Goal: Task Accomplishment & Management: Complete application form

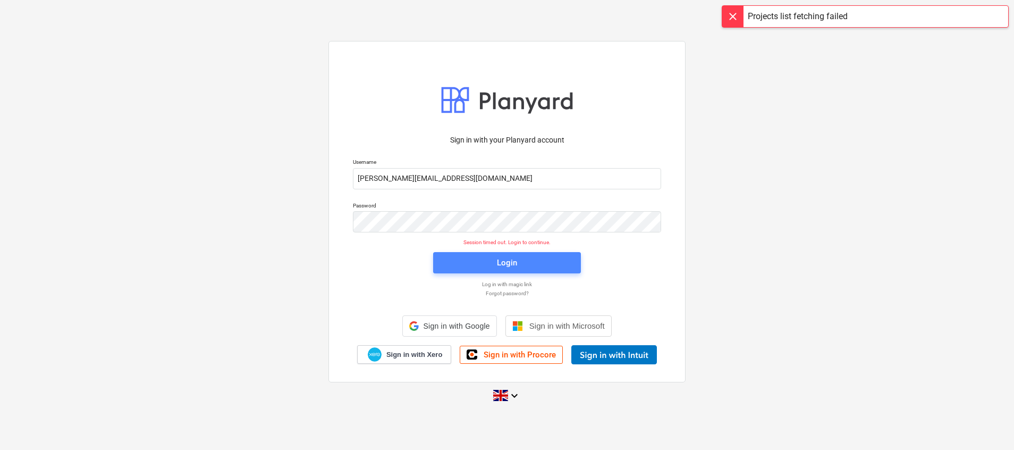
click at [500, 266] on div "Login" at bounding box center [507, 263] width 20 height 14
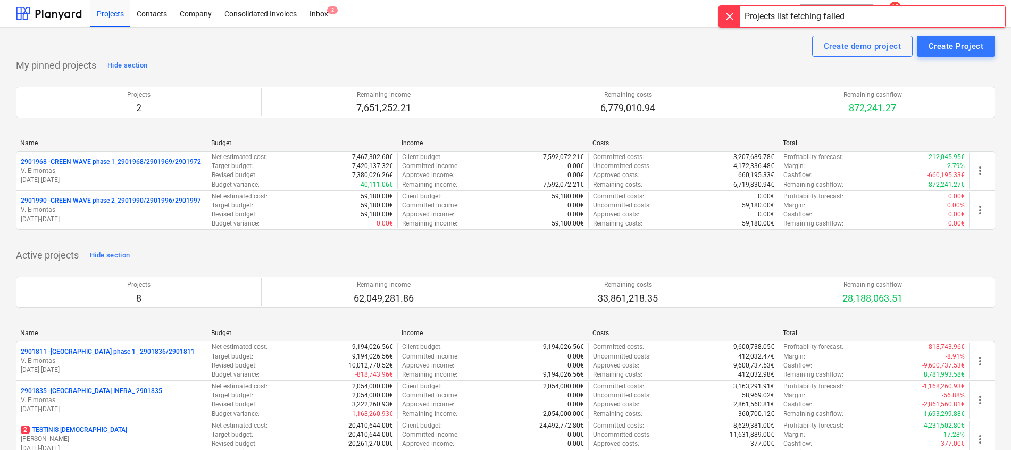
click at [723, 18] on div at bounding box center [729, 16] width 21 height 21
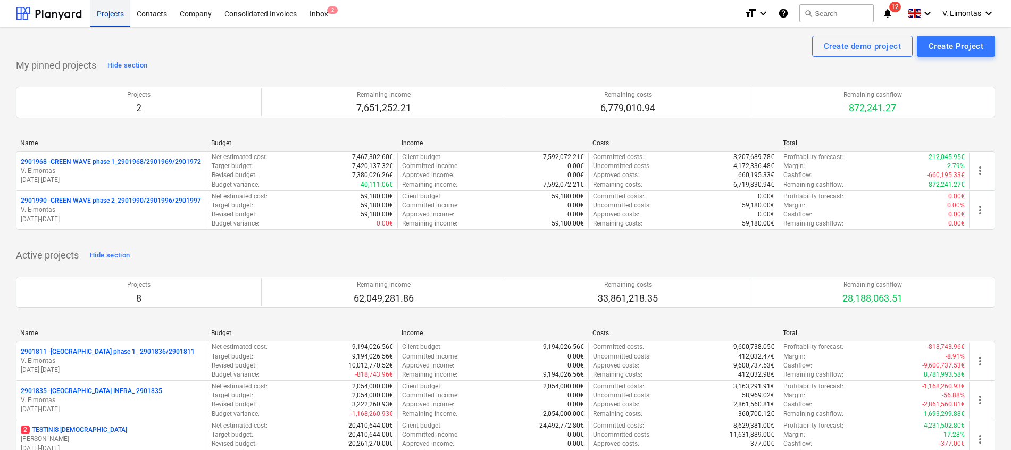
click at [114, 17] on div "Projects" at bounding box center [110, 12] width 40 height 27
click at [263, 61] on div "My pinned projects Hide section Projects 2 Remaining income 7,651,252.21 Remain…" at bounding box center [505, 150] width 979 height 186
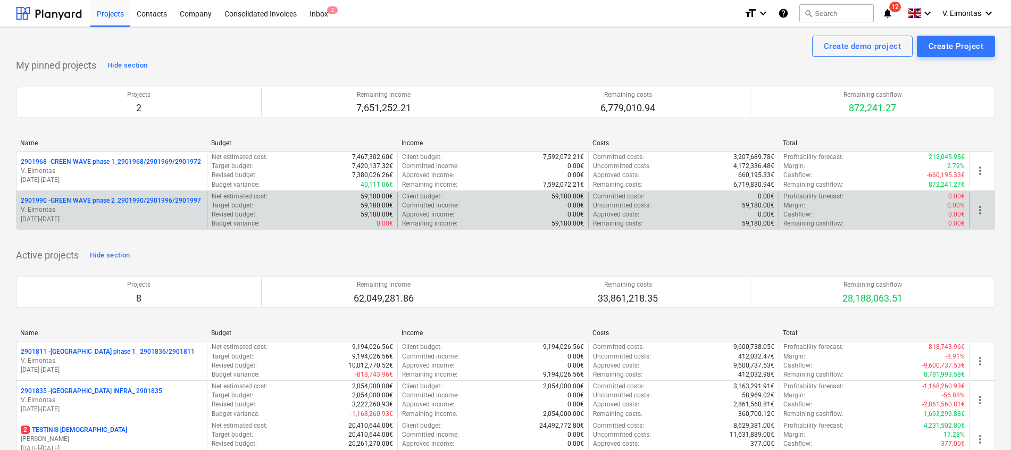
click at [145, 200] on p "2901990 - GREEN WAVE phase 2_2901990/2901996/2901997" at bounding box center [111, 200] width 180 height 9
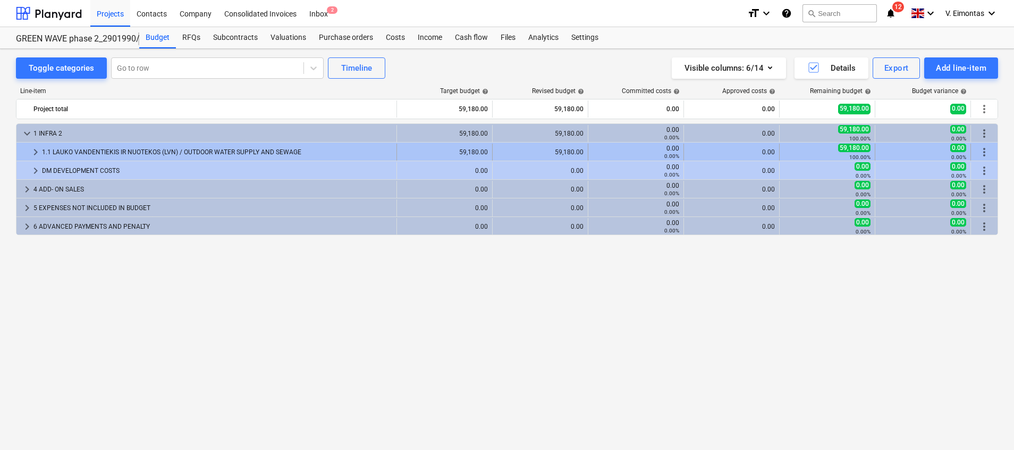
click at [142, 142] on div "keyboard_arrow_right 1.1 LAUKO VANDENTIEKIS IR NUOTEKOS (LVN) / OUTDOOR WATER S…" at bounding box center [506, 151] width 981 height 18
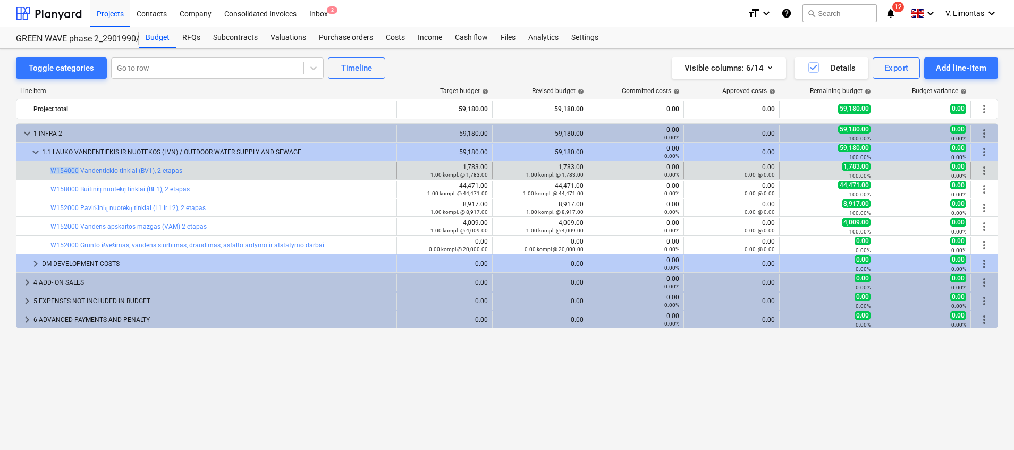
drag, startPoint x: 45, startPoint y: 173, endPoint x: 77, endPoint y: 175, distance: 31.4
click at [77, 175] on div "bar_chart W154000 Vandentiekio tinklai (BV1), 2 etapas" at bounding box center [206, 170] width 381 height 17
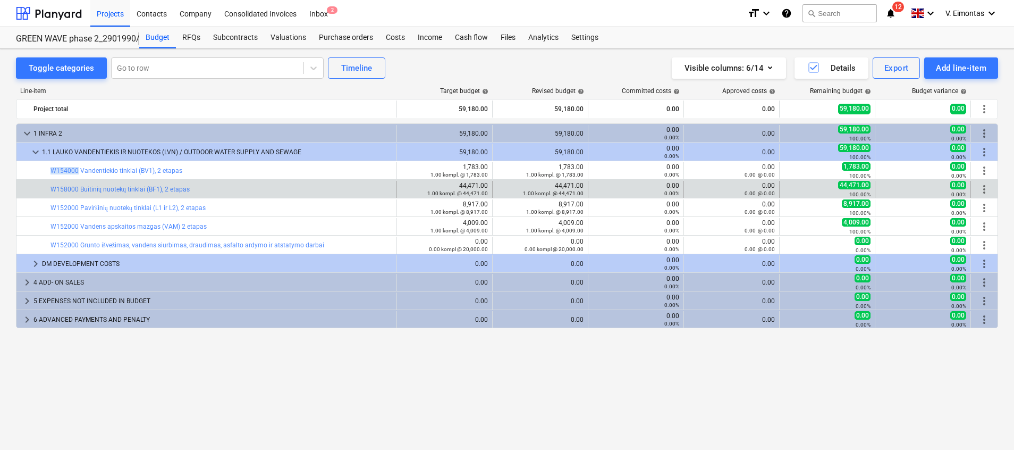
copy div "bar_chart W154000"
drag, startPoint x: 49, startPoint y: 190, endPoint x: 77, endPoint y: 190, distance: 27.6
click at [77, 190] on div "bar_chart W158000 Buitinių nuotekų tinklai (BF1), 2 etapas" at bounding box center [206, 189] width 381 height 17
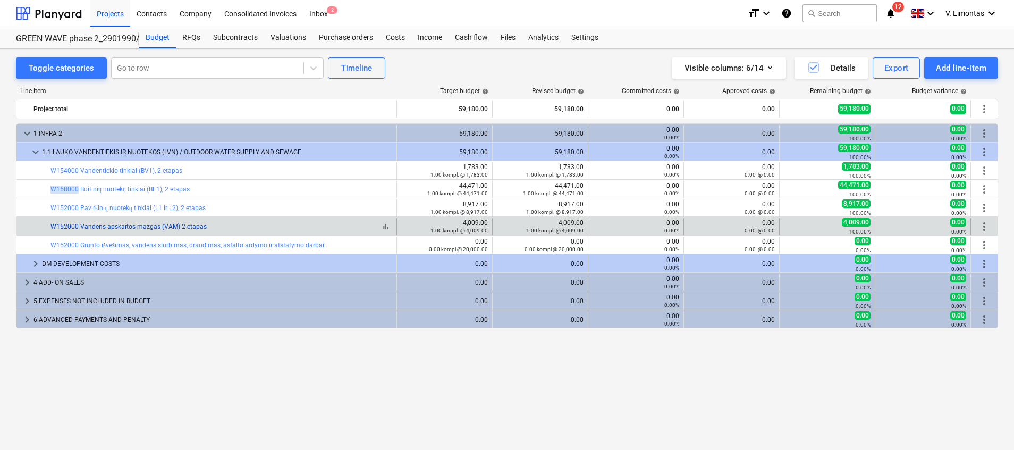
copy div "bar_chart W158000"
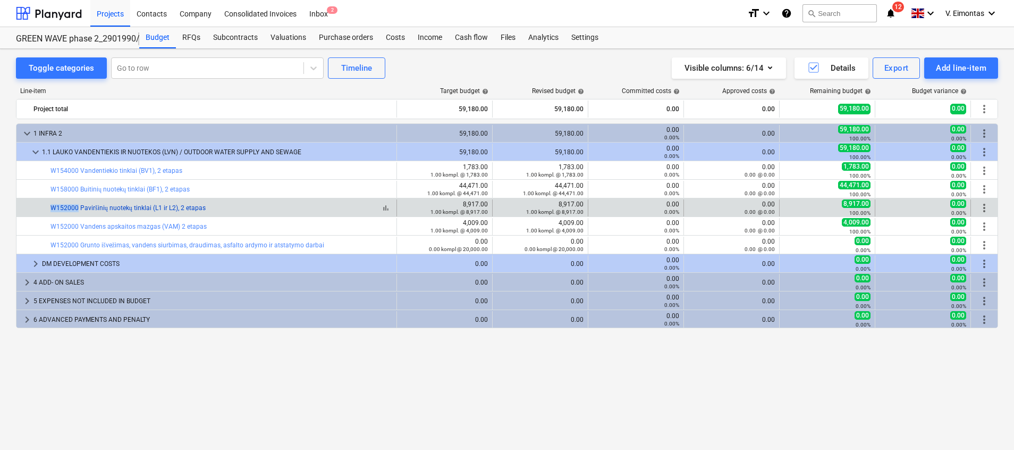
drag, startPoint x: 46, startPoint y: 206, endPoint x: 77, endPoint y: 210, distance: 31.1
click at [77, 210] on div "bar_chart W152000 Paviršinių nuotekų tinklai (L1 ir L2), 2 etapas" at bounding box center [206, 207] width 381 height 17
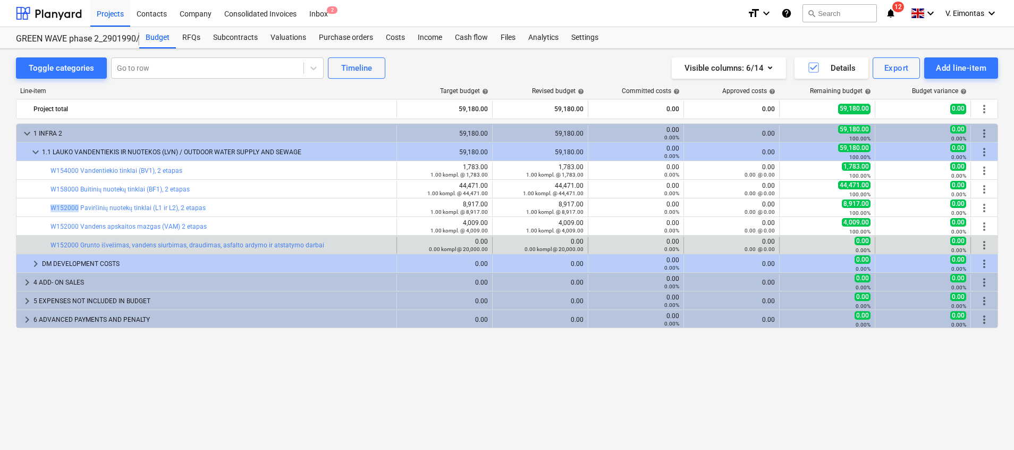
copy div "bar_chart W152000"
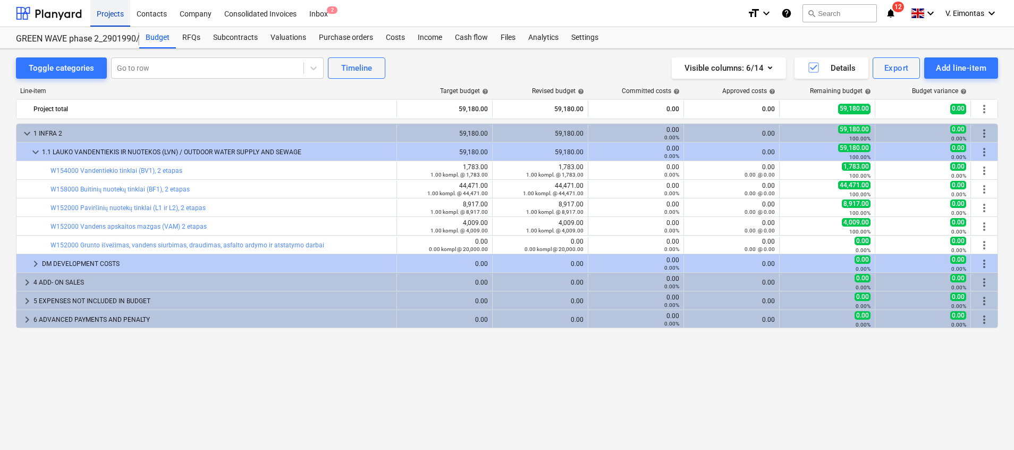
click at [102, 13] on div "Projects" at bounding box center [110, 12] width 40 height 27
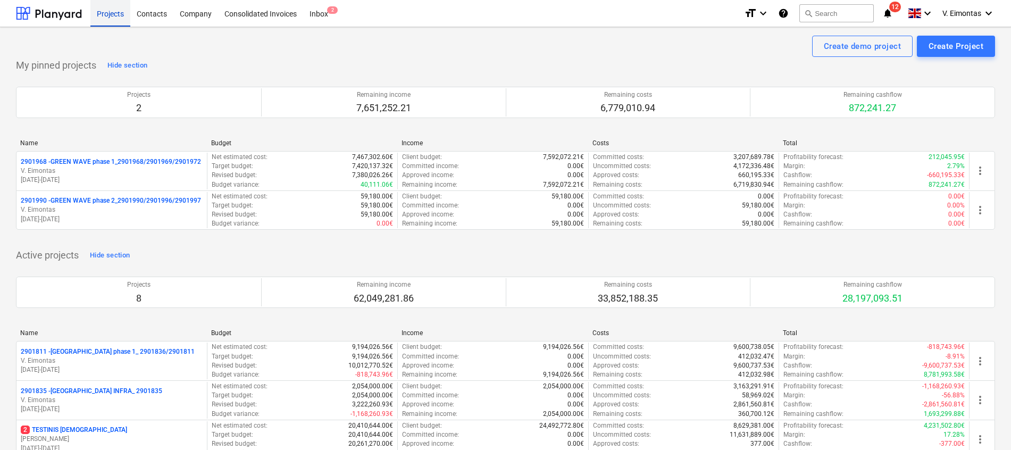
click at [119, 8] on div "Projects" at bounding box center [110, 12] width 40 height 27
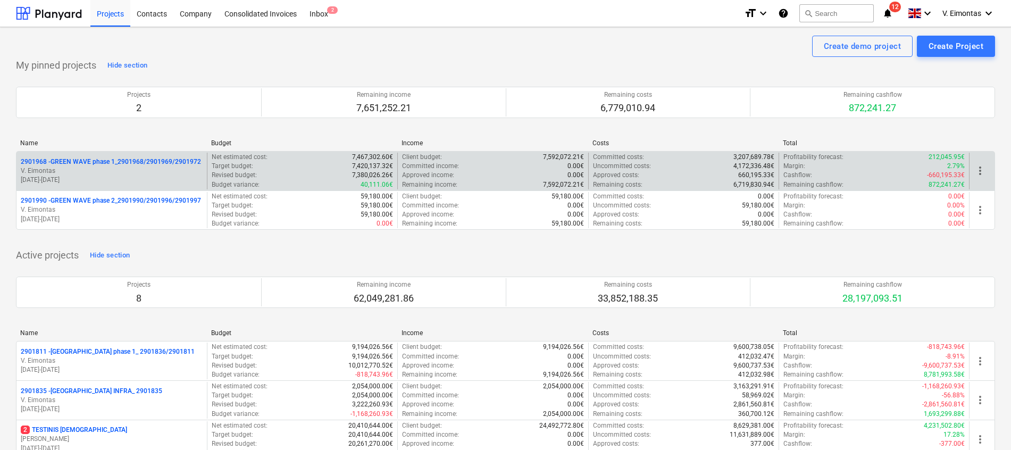
click at [135, 159] on p "2901968 - GREEN WAVE phase 1_2901968/2901969/2901972" at bounding box center [111, 161] width 180 height 9
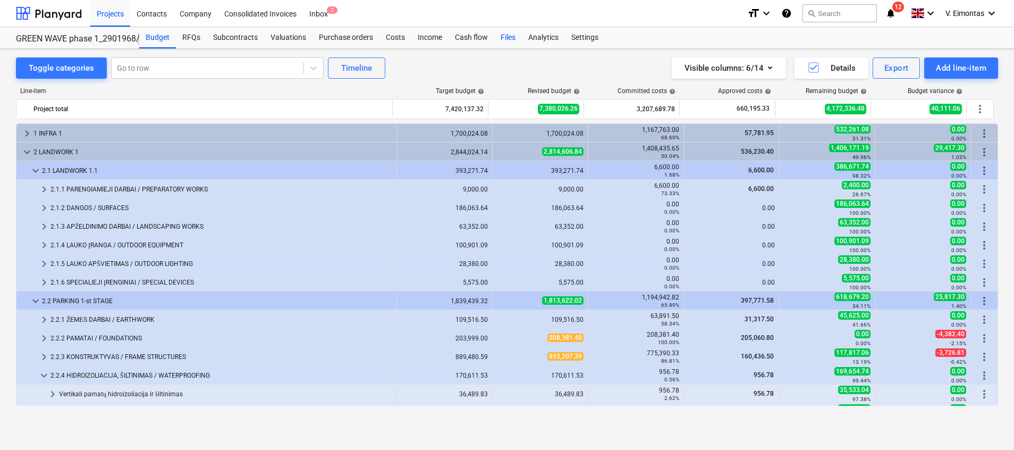
click at [502, 39] on div "Files" at bounding box center [508, 37] width 28 height 21
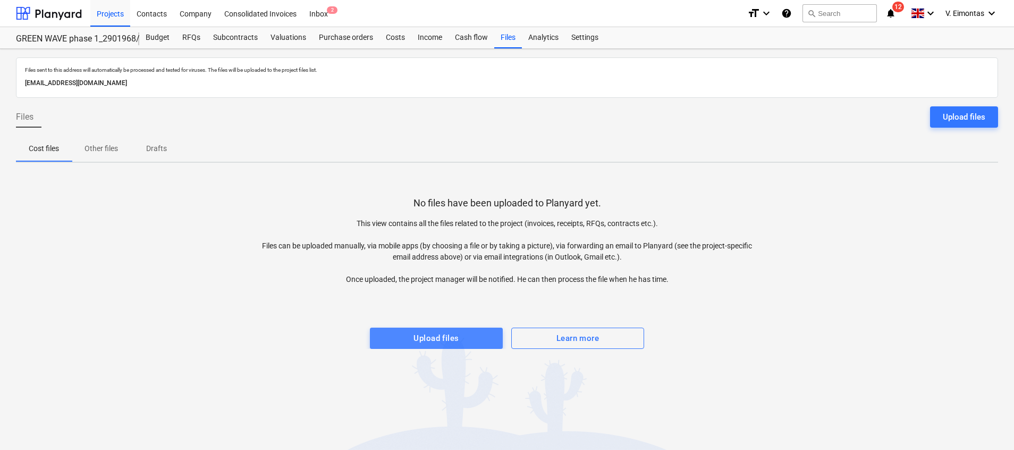
drag, startPoint x: 428, startPoint y: 332, endPoint x: 699, endPoint y: 386, distance: 275.5
click at [429, 332] on div "Upload files" at bounding box center [436, 338] width 45 height 14
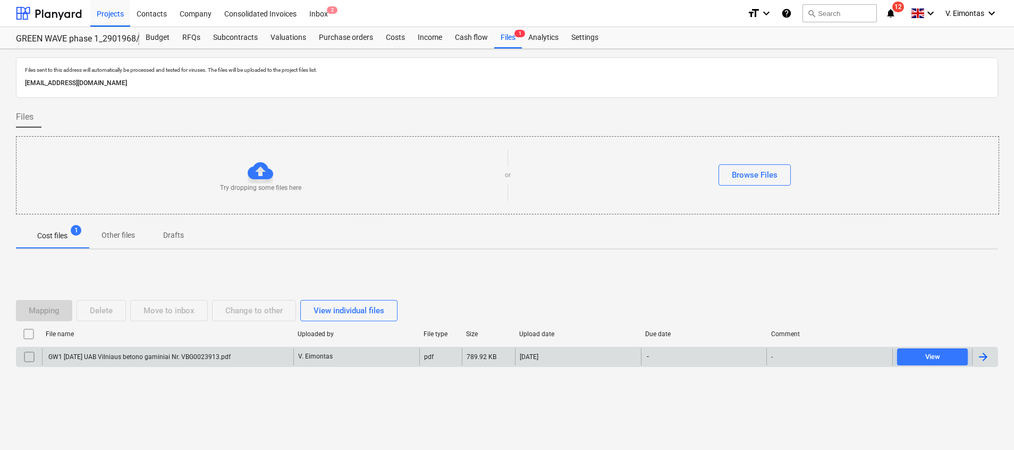
click at [257, 356] on div "GW1 [DATE] UAB Vilniaus betono gaminiai Nr. VBG0023913.pdf" at bounding box center [167, 356] width 251 height 17
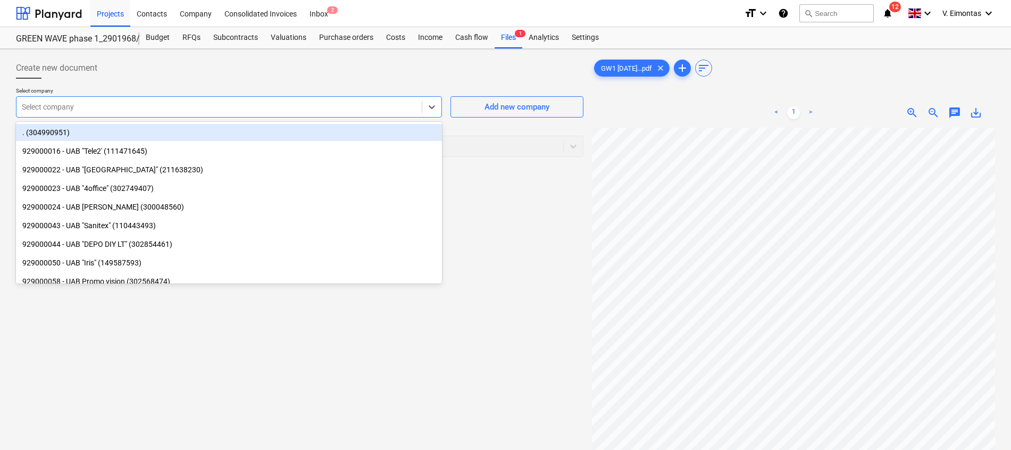
drag, startPoint x: 323, startPoint y: 115, endPoint x: 315, endPoint y: 119, distance: 8.8
click at [319, 115] on div "Select company" at bounding box center [229, 106] width 426 height 21
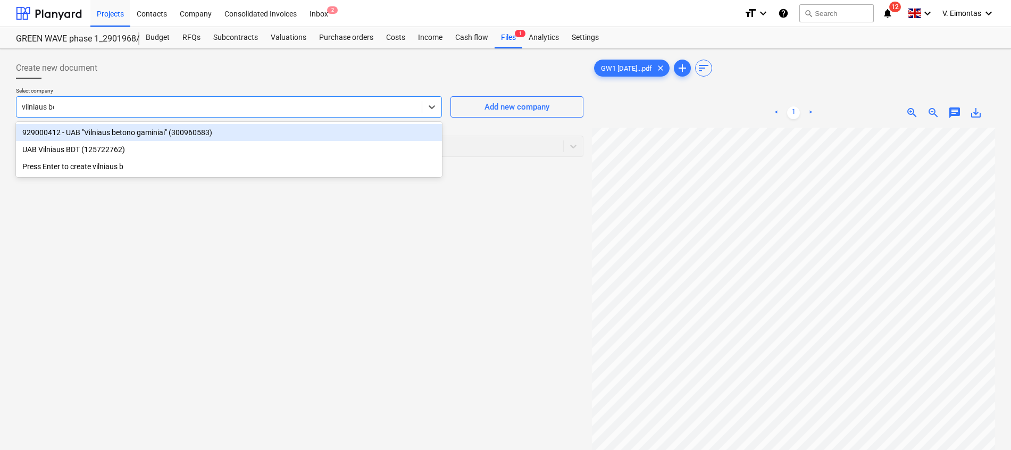
type input "vilniaus bet"
click at [227, 131] on div "929000412 - UAB "Vilniaus betono gaminiai" (300960583)" at bounding box center [229, 132] width 426 height 17
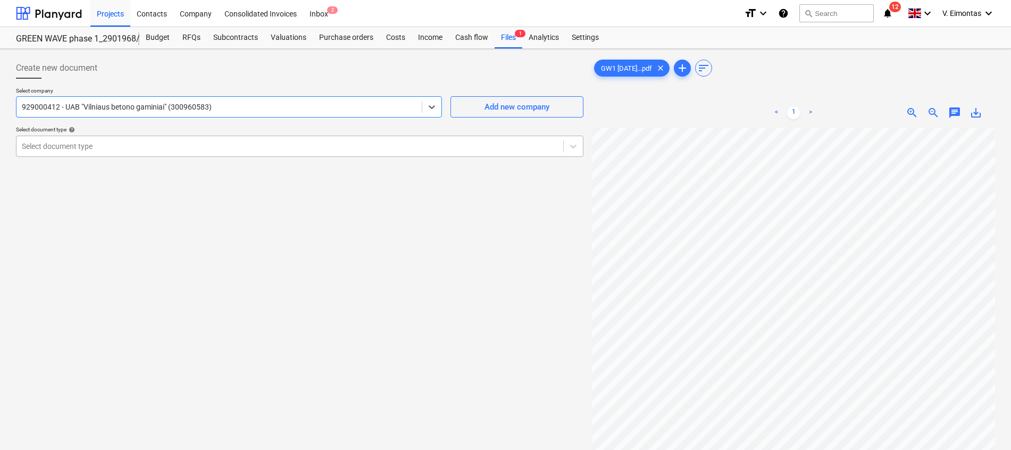
click at [362, 148] on div at bounding box center [290, 146] width 536 height 11
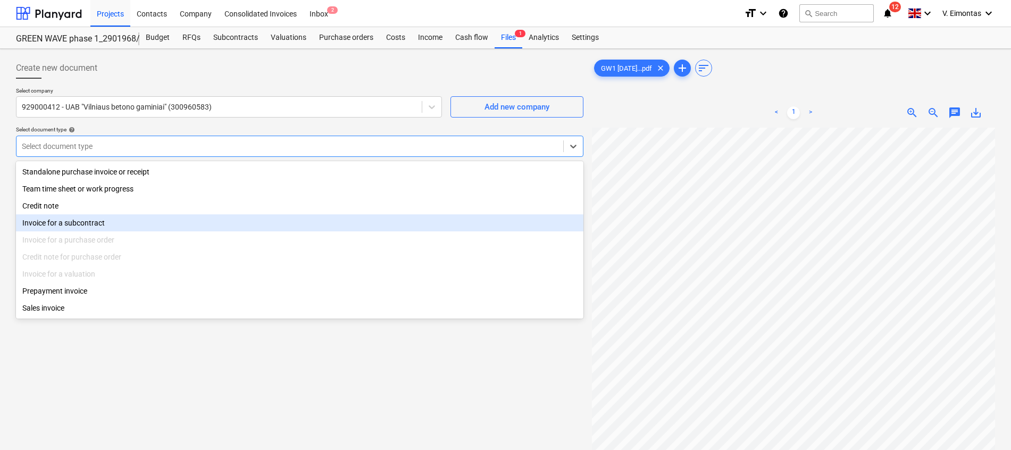
click at [69, 226] on div "Invoice for a subcontract" at bounding box center [299, 222] width 567 height 17
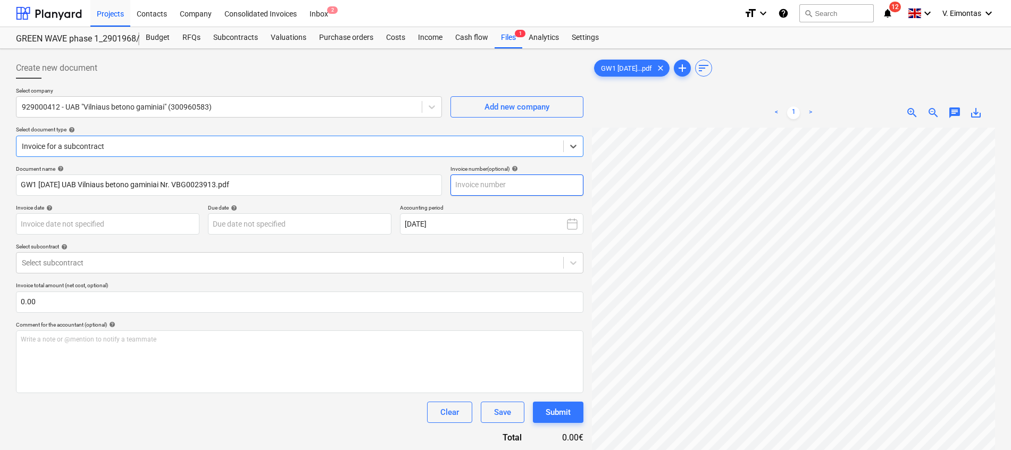
click at [497, 189] on input "text" at bounding box center [516, 184] width 133 height 21
type input "VBG0023913"
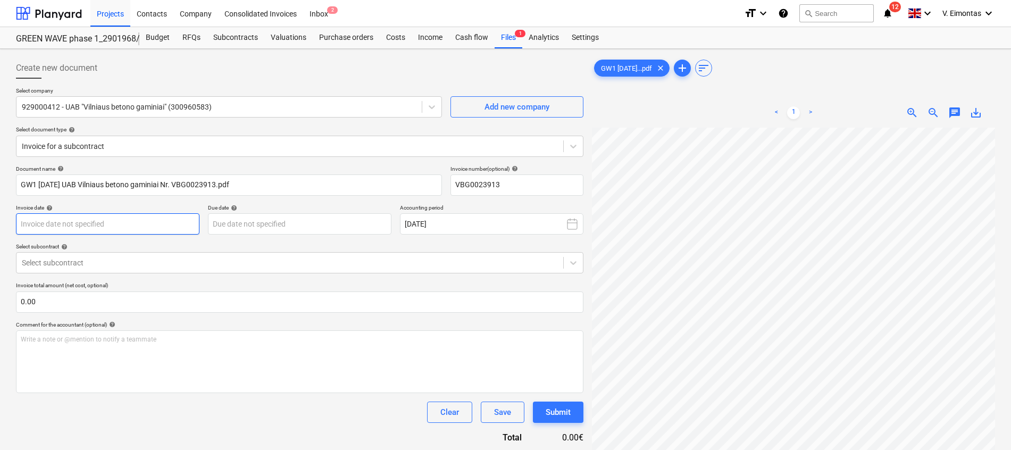
click at [75, 226] on body "Projects Contacts Company Consolidated Invoices Inbox 2 format_size keyboard_ar…" at bounding box center [505, 225] width 1011 height 450
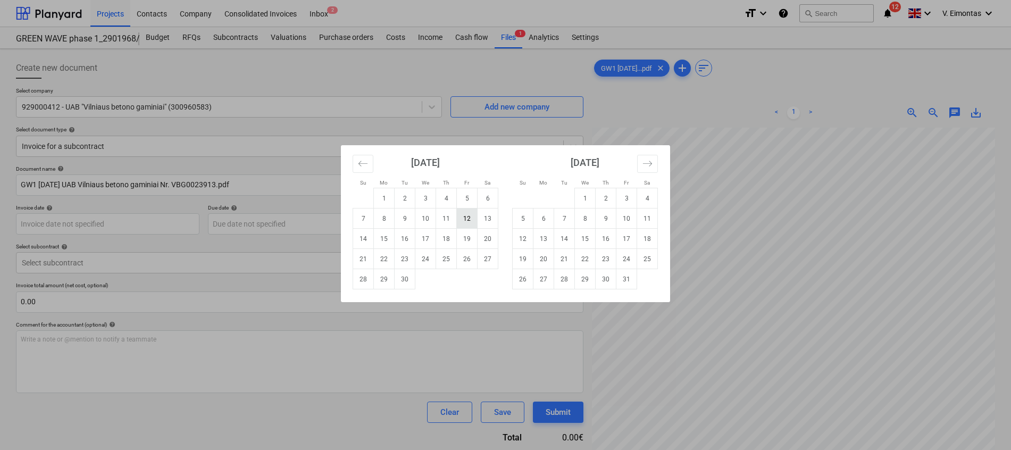
click at [465, 216] on td "12" at bounding box center [467, 218] width 21 height 20
type input "[DATE]"
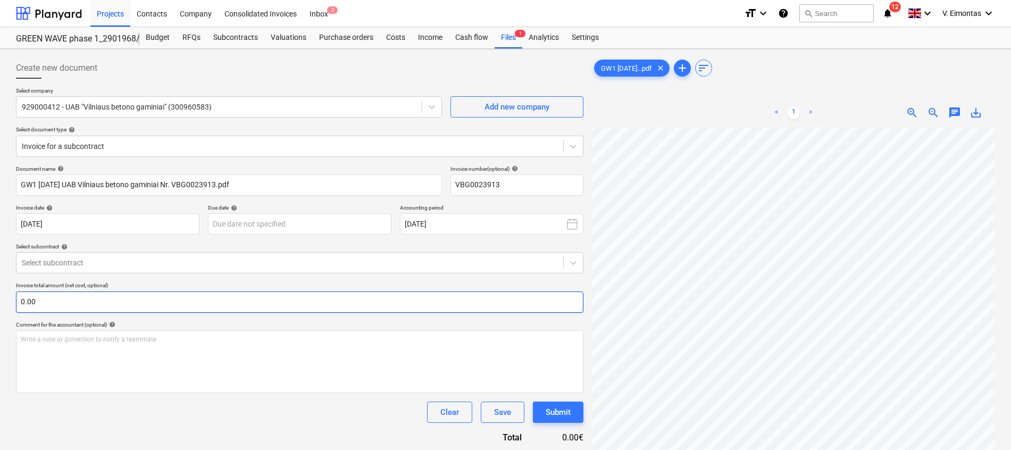
scroll to position [232, 38]
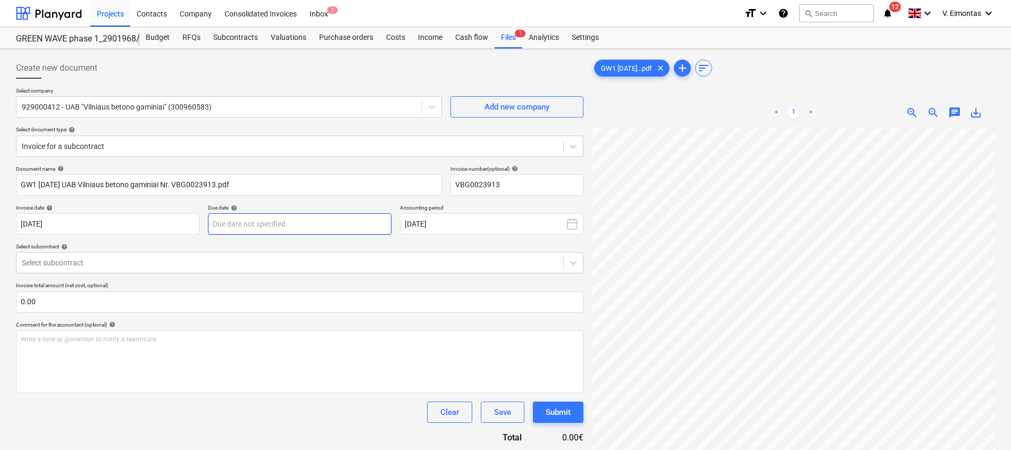
click at [307, 222] on body "Projects Contacts Company Consolidated Invoices Inbox 2 format_size keyboard_ar…" at bounding box center [505, 225] width 1011 height 450
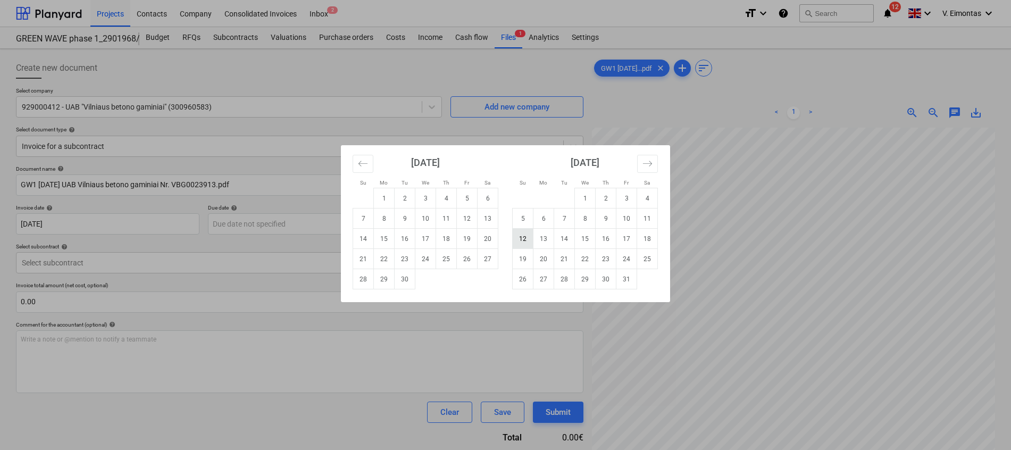
click at [529, 244] on td "12" at bounding box center [522, 239] width 21 height 20
type input "[DATE]"
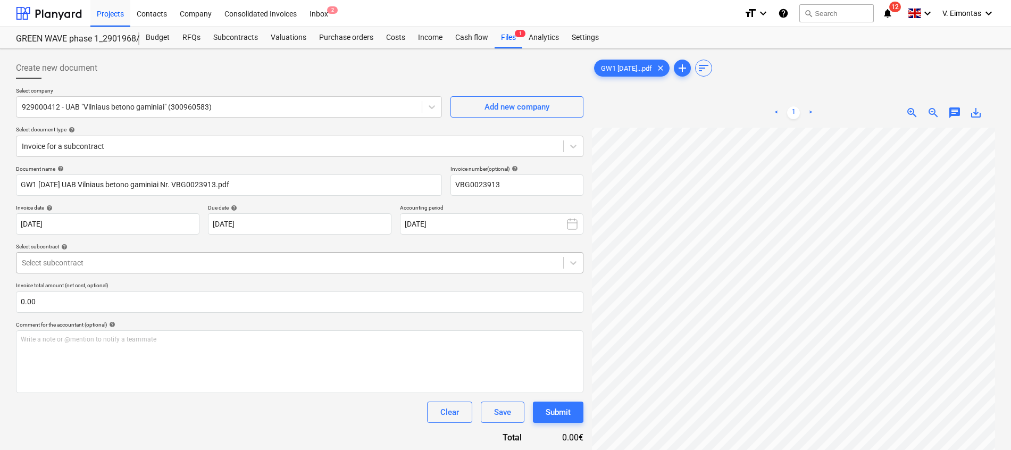
click at [238, 261] on div at bounding box center [290, 262] width 536 height 11
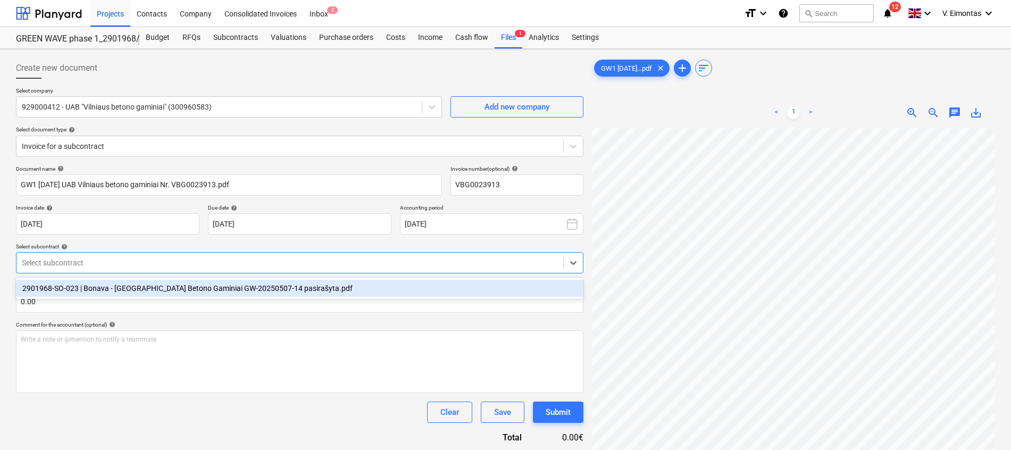
click at [212, 288] on div "2901968-SO-023 | Bonava - [GEOGRAPHIC_DATA] Betono Gaminiai GW-20250507-14 pasi…" at bounding box center [299, 288] width 567 height 17
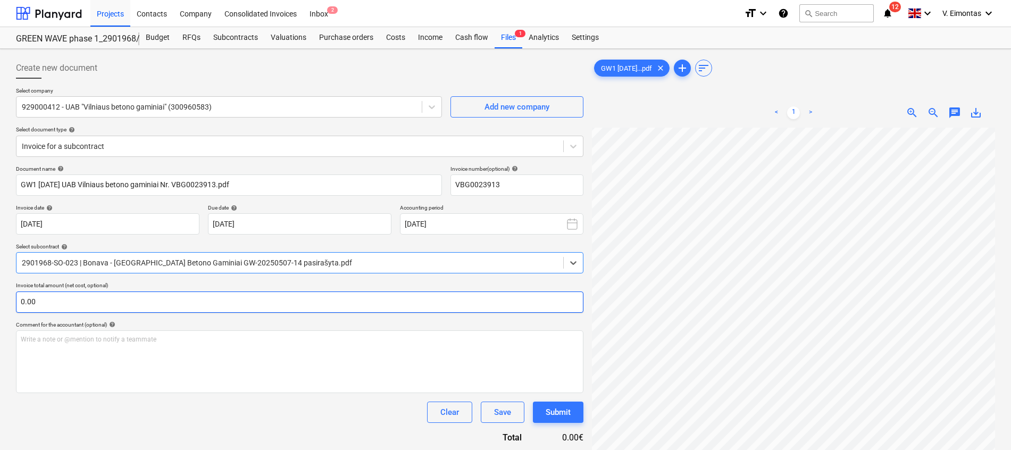
scroll to position [195, 78]
click at [343, 298] on input "text" at bounding box center [299, 301] width 567 height 21
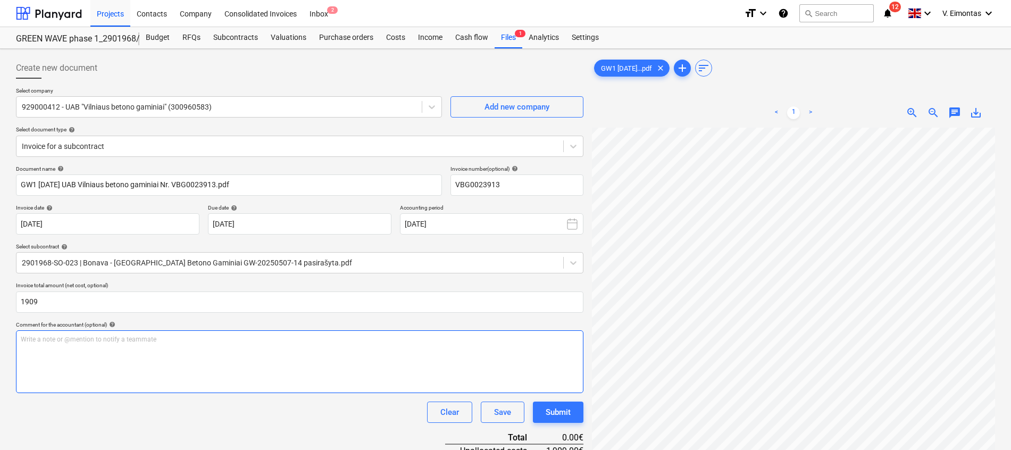
type input "1,909.00"
click at [348, 379] on div "Write a note or @mention to notify a teammate [PERSON_NAME]" at bounding box center [299, 361] width 567 height 63
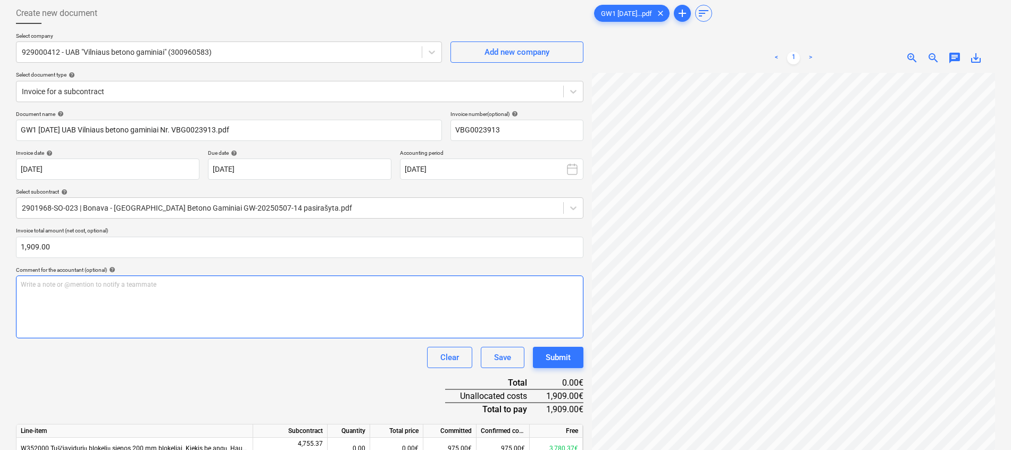
scroll to position [80, 0]
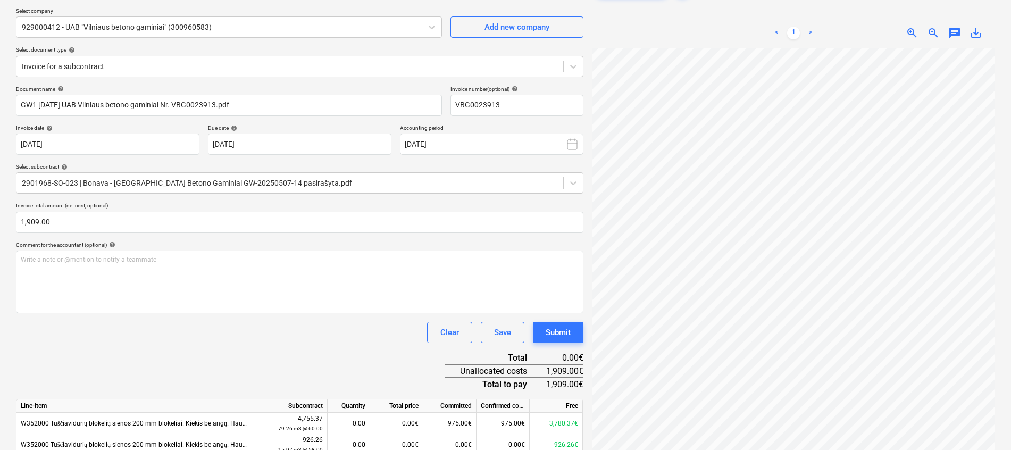
click at [160, 355] on div "Document name help GW1 [DATE] UAB Vilniaus betono gaminiai Nr. VBG0023913.pdf I…" at bounding box center [299, 330] width 567 height 489
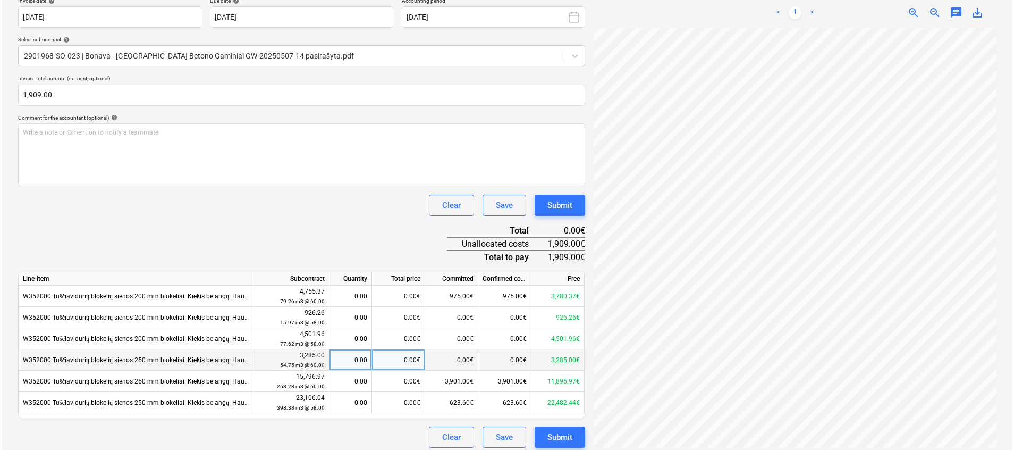
scroll to position [213, 0]
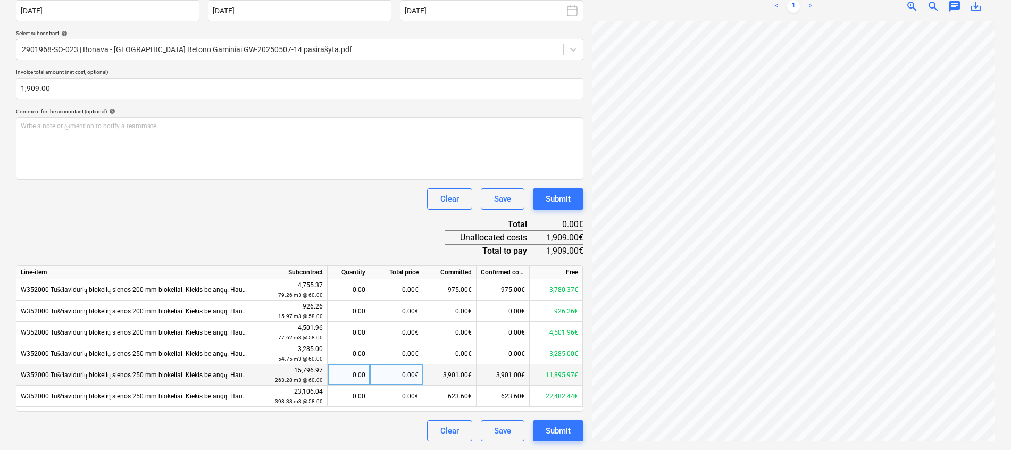
click at [393, 373] on div "0.00€" at bounding box center [396, 374] width 53 height 21
type input "1725"
click at [326, 214] on div "Document name help GW1 [DATE] UAB Vilniaus betono gaminiai Nr. VBG0023913.pdf I…" at bounding box center [299, 196] width 567 height 489
click at [418, 379] on div "1,725.00€" at bounding box center [396, 374] width 53 height 21
type input "1909"
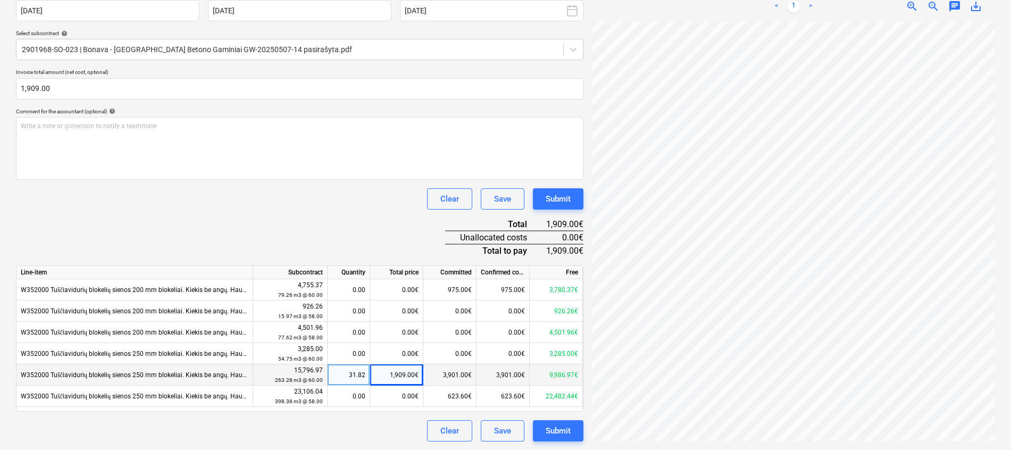
click at [325, 209] on div "Clear Save Submit" at bounding box center [299, 198] width 567 height 21
click at [567, 424] on div "Submit" at bounding box center [557, 431] width 25 height 14
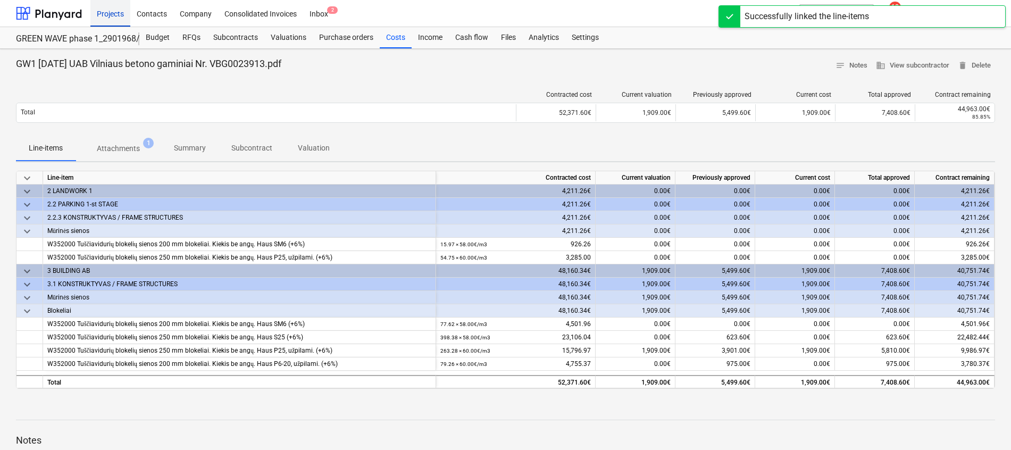
drag, startPoint x: 105, startPoint y: 11, endPoint x: 124, endPoint y: 16, distance: 20.2
click at [105, 11] on div "Projects" at bounding box center [110, 12] width 40 height 27
